Goal: Task Accomplishment & Management: Manage account settings

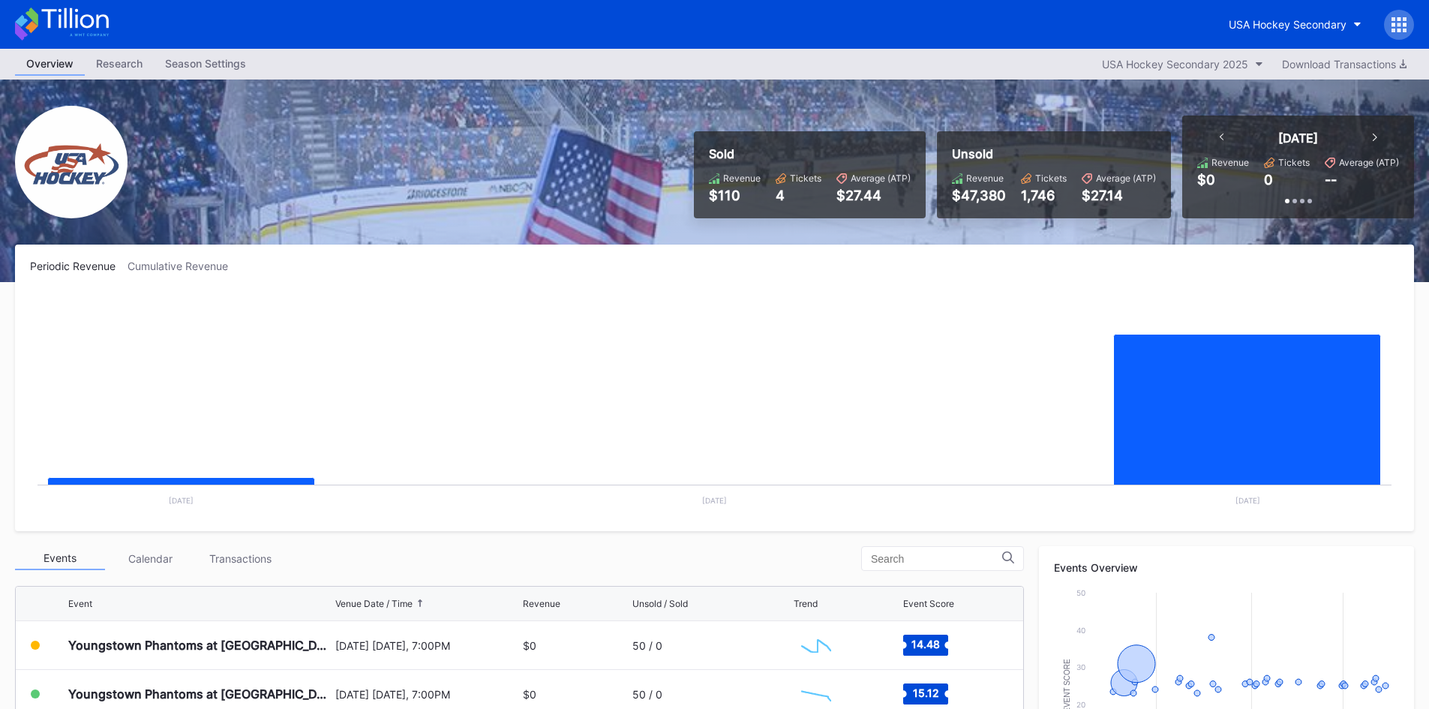
scroll to position [150, 0]
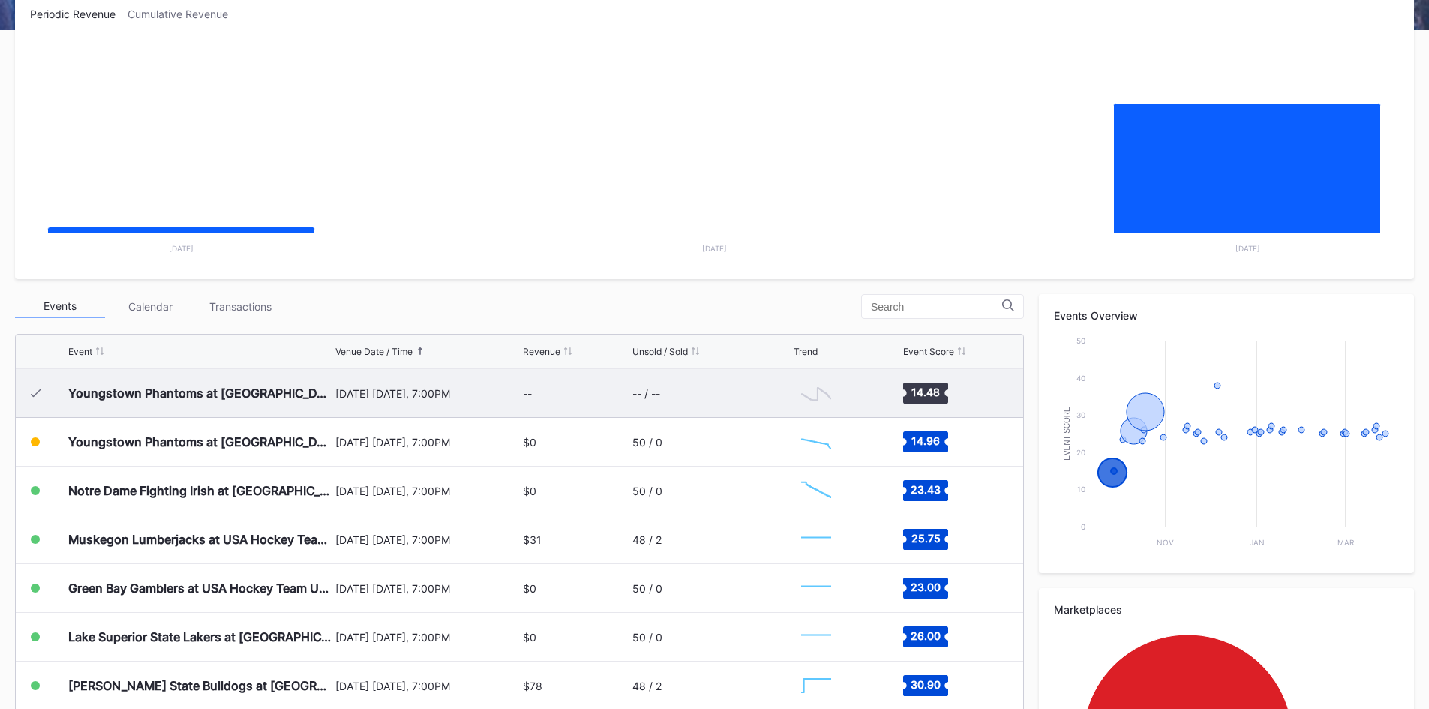
scroll to position [225, 0]
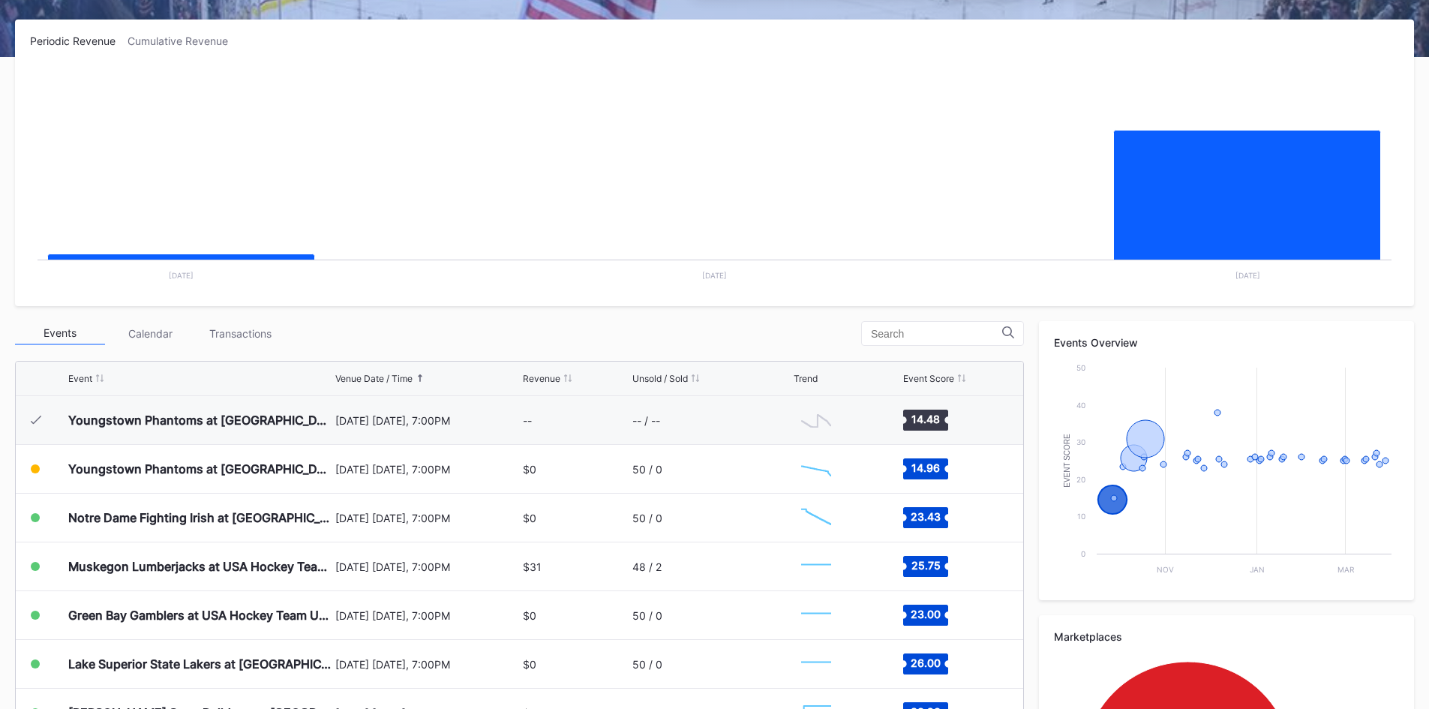
click at [481, 229] on rect "Chart title" at bounding box center [714, 178] width 1369 height 225
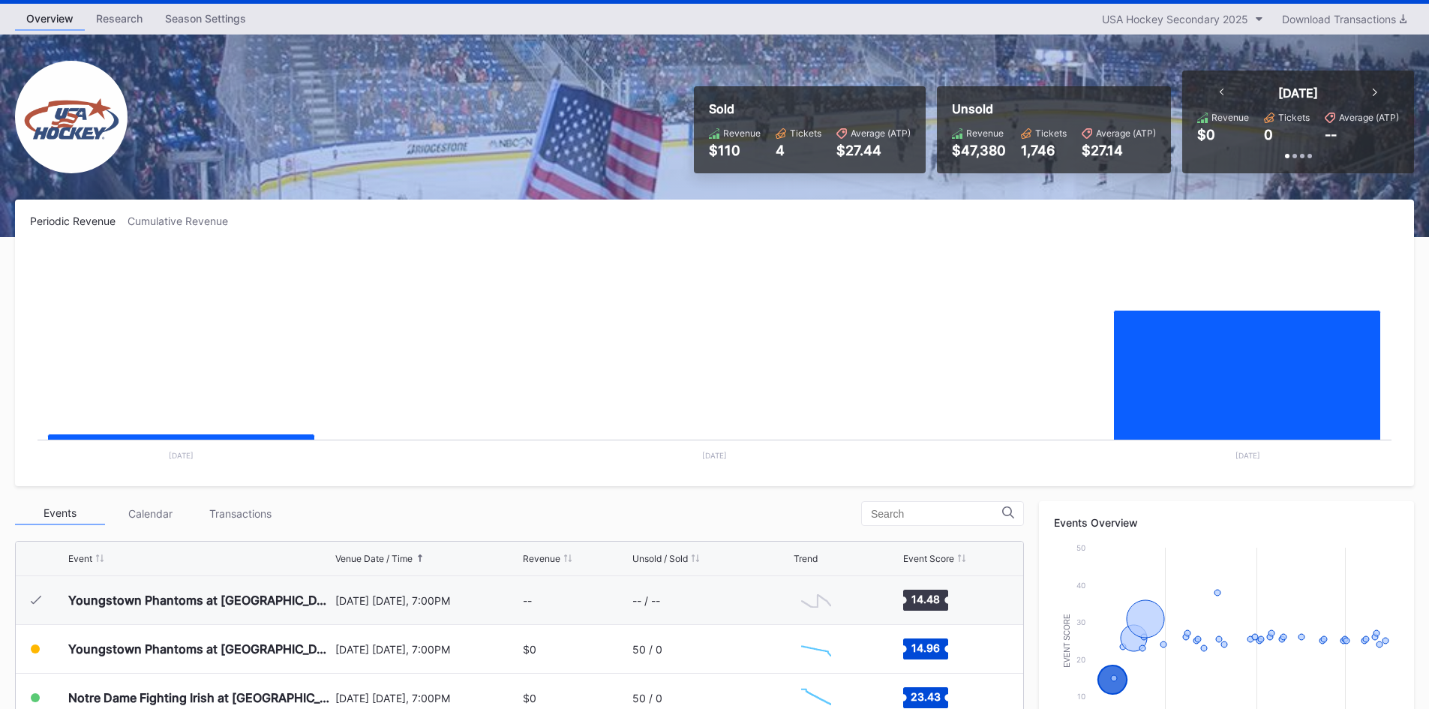
scroll to position [0, 0]
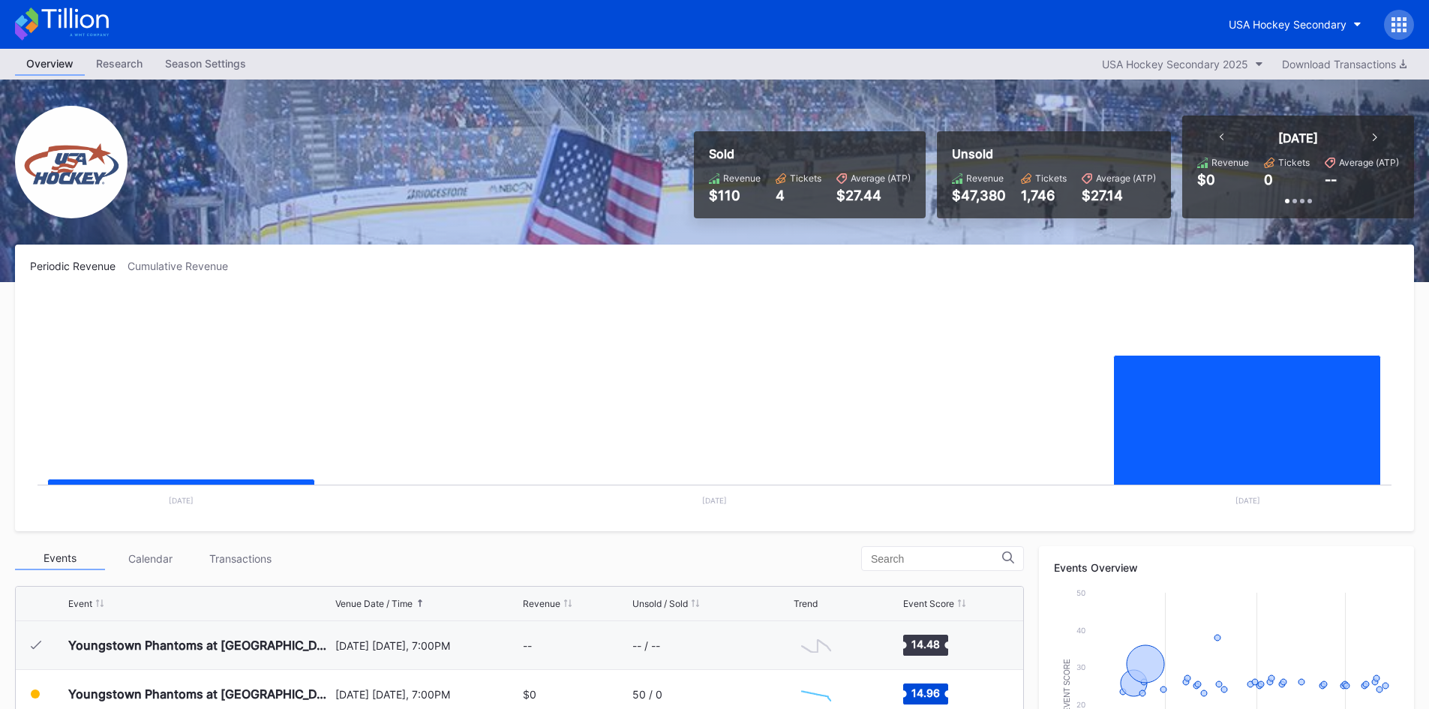
click at [205, 60] on div "Season Settings" at bounding box center [205, 63] width 103 height 22
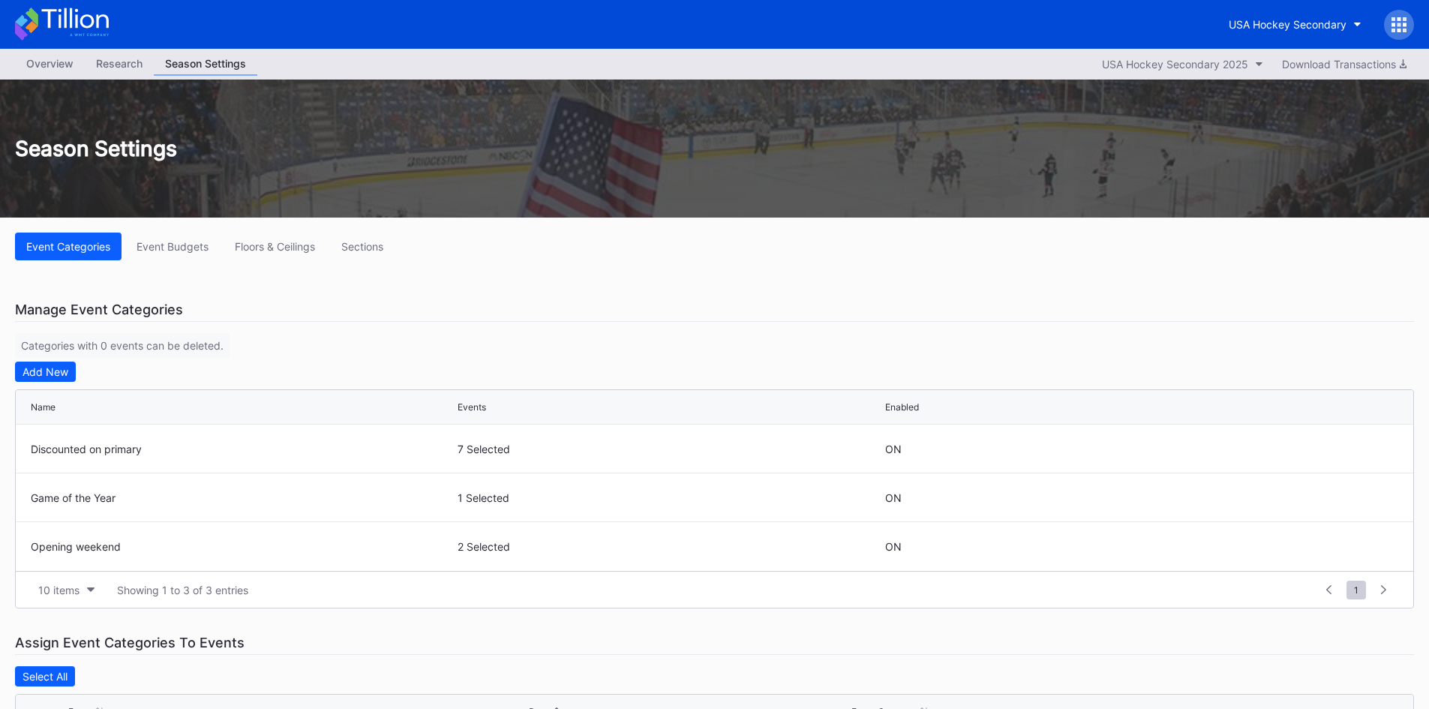
scroll to position [75, 0]
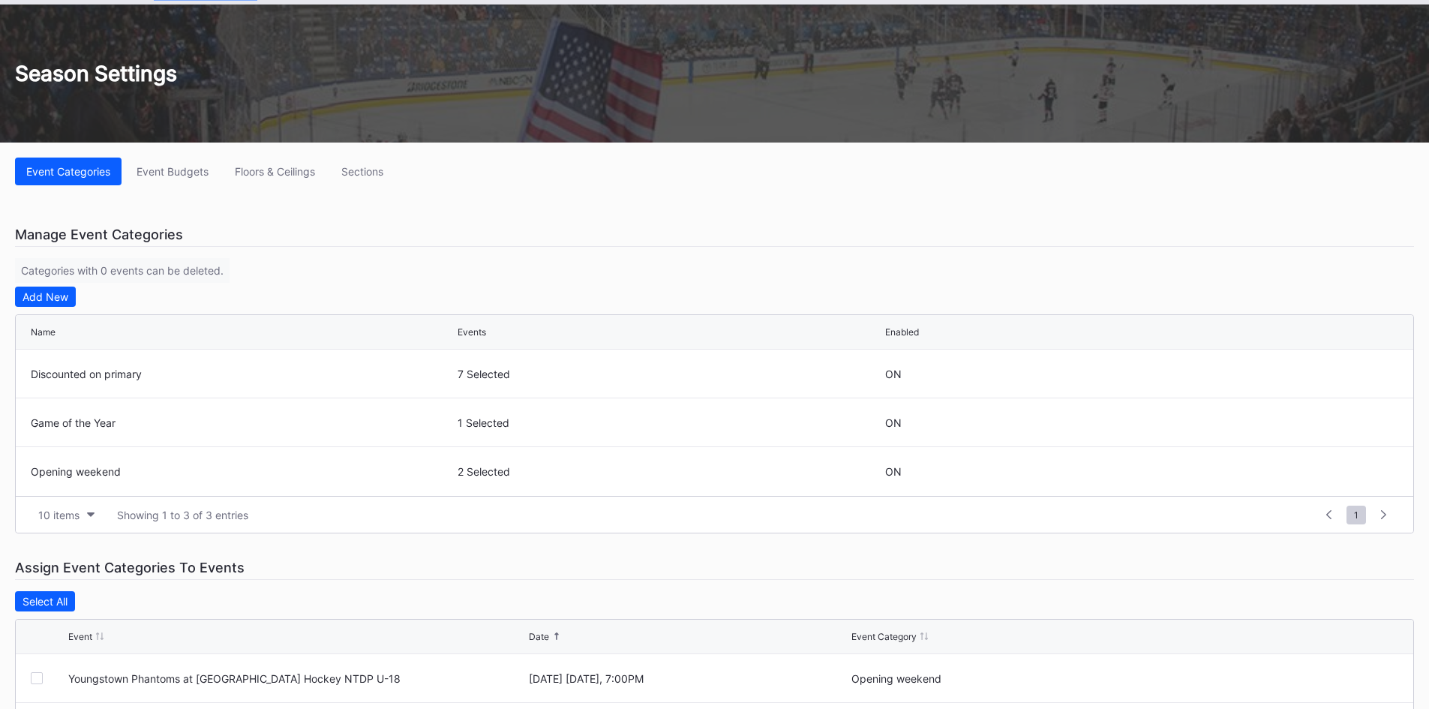
click at [294, 179] on button "Floors & Ceilings" at bounding box center [274, 171] width 103 height 28
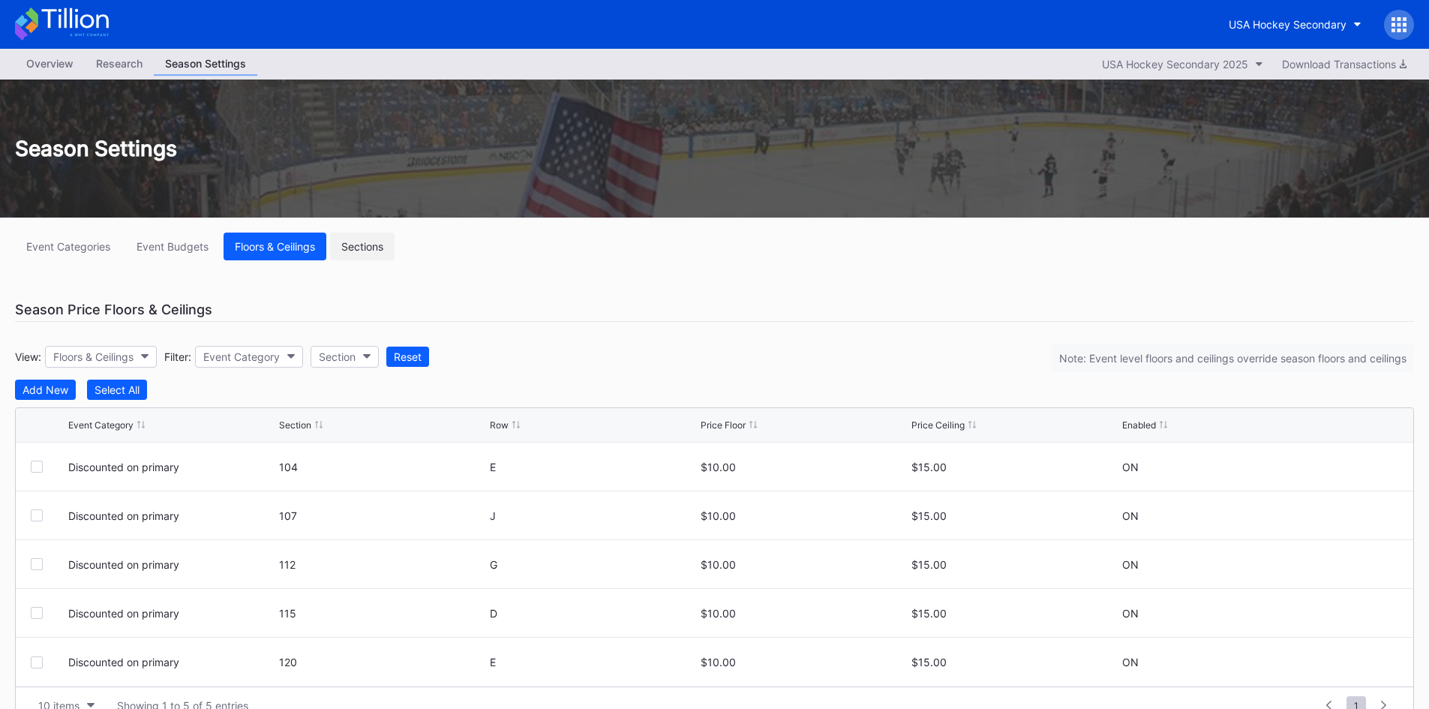
click at [357, 247] on div "Sections" at bounding box center [362, 246] width 42 height 13
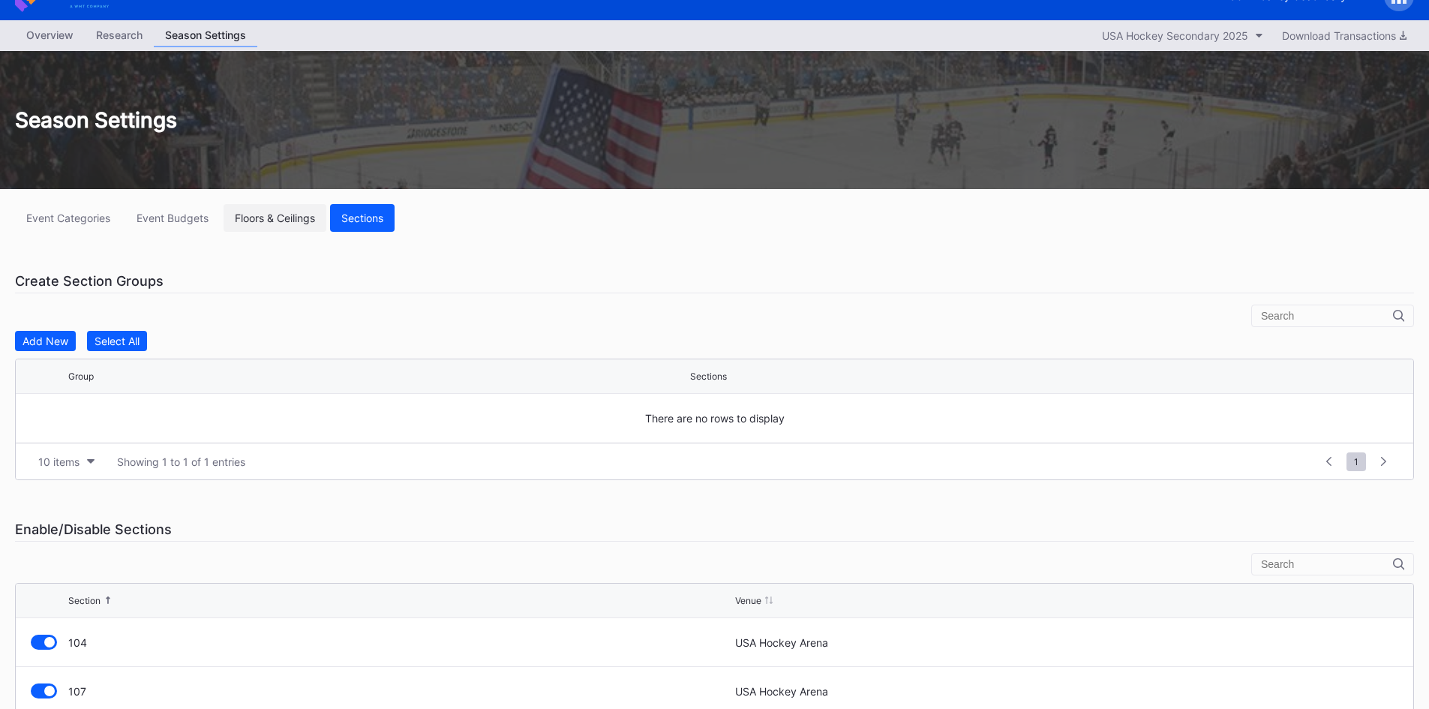
scroll to position [9, 0]
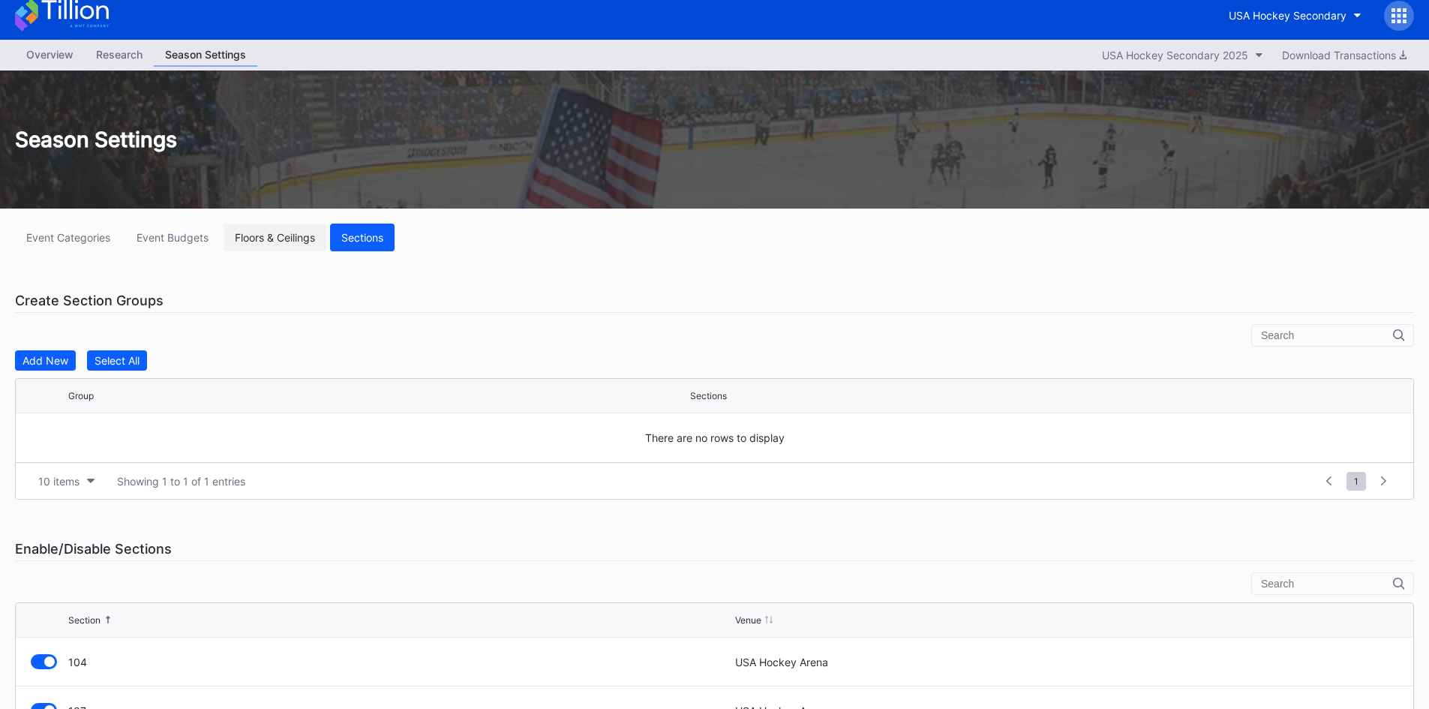
click at [293, 238] on div "Floors & Ceilings" at bounding box center [275, 237] width 80 height 13
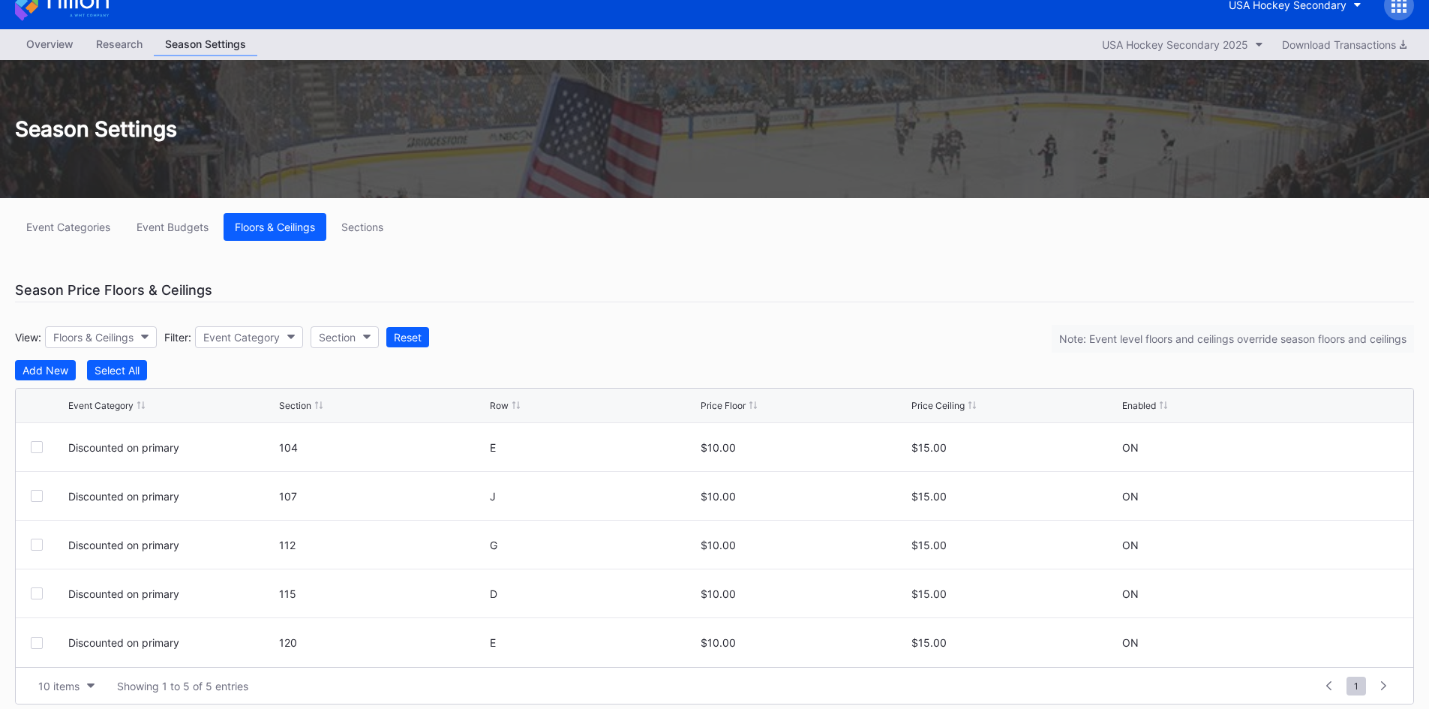
scroll to position [30, 0]
